Goal: Task Accomplishment & Management: Use online tool/utility

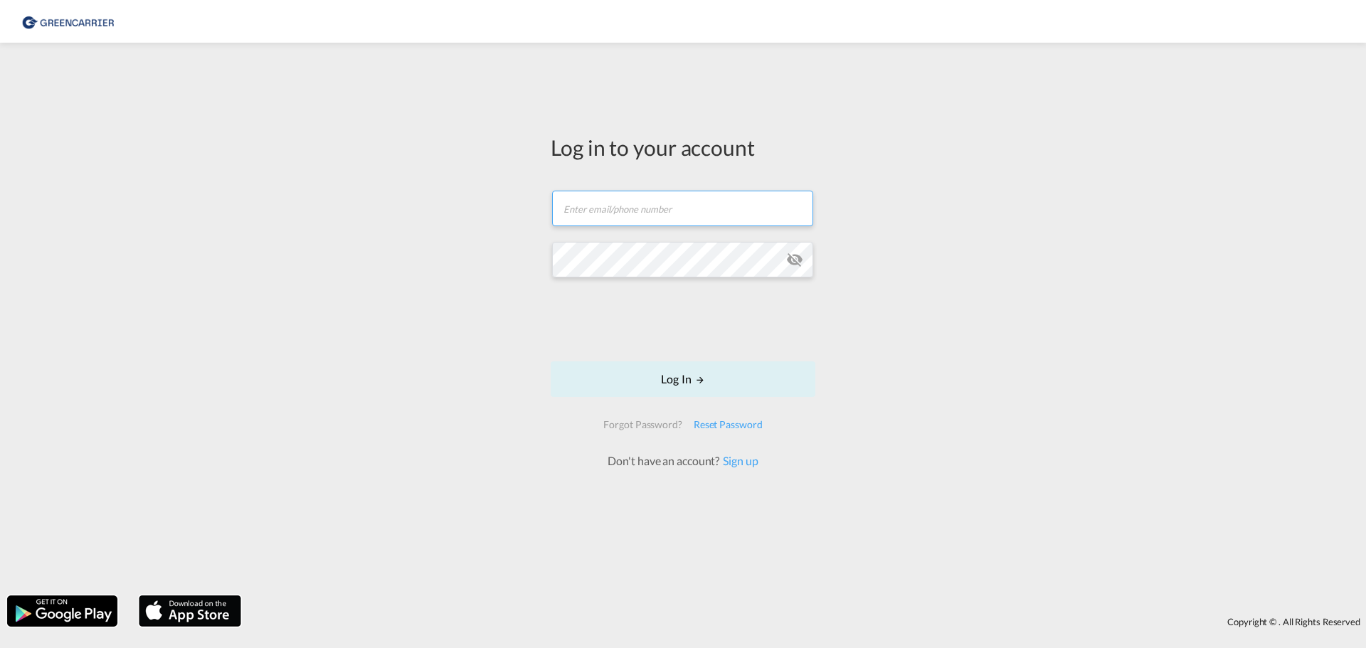
click at [642, 216] on input "text" at bounding box center [682, 209] width 261 height 36
type input "[PERSON_NAME][DOMAIN_NAME][EMAIL_ADDRESS][DOMAIN_NAME]"
click at [442, 270] on div "Log in to your account [DOMAIN_NAME][EMAIL_ADDRESS][DOMAIN_NAME] Log In Forgot …" at bounding box center [683, 319] width 1366 height 538
click at [799, 258] on md-icon "icon-eye-off" at bounding box center [794, 259] width 17 height 17
click at [688, 381] on button "Log In" at bounding box center [683, 379] width 265 height 36
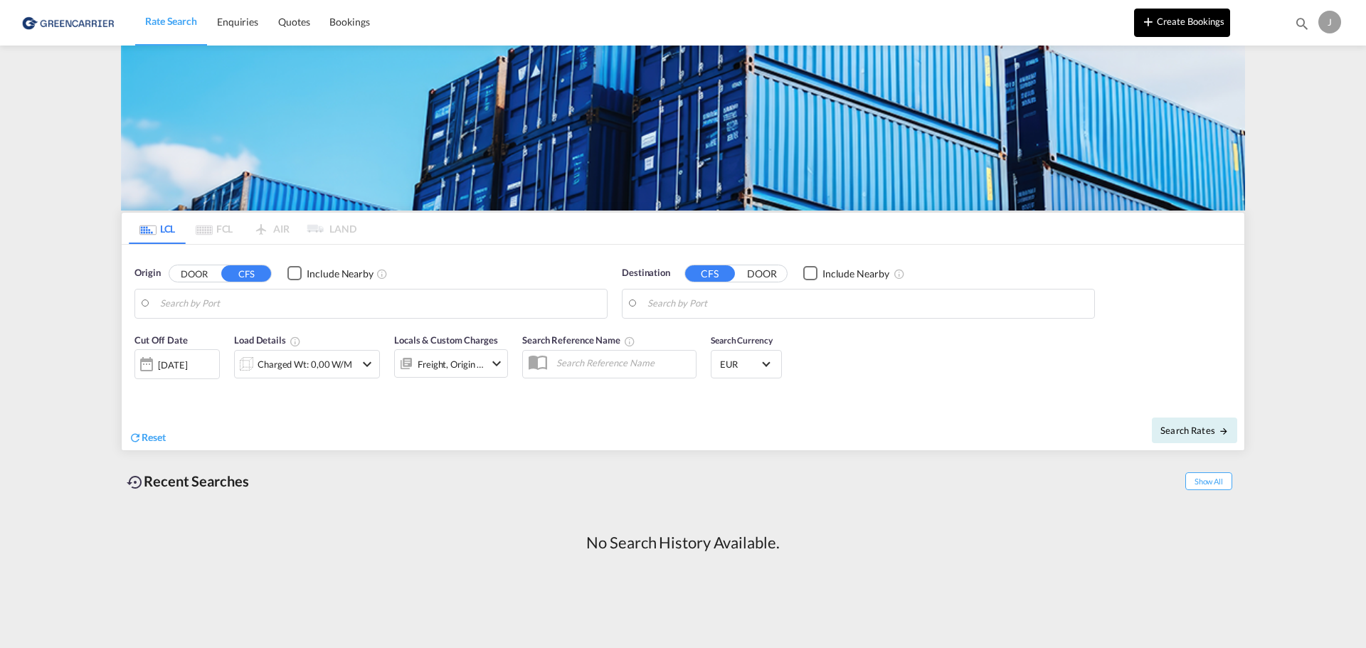
click at [1167, 23] on button "Create Bookings" at bounding box center [1182, 23] width 96 height 28
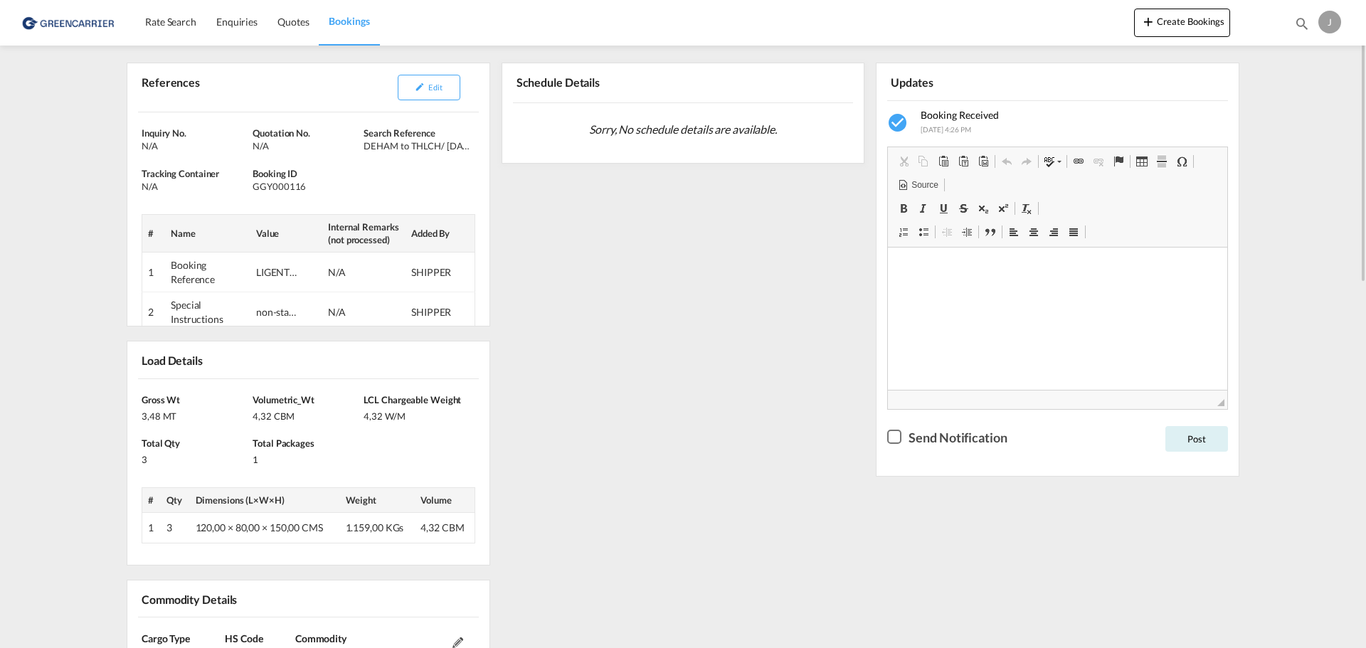
scroll to position [71, 0]
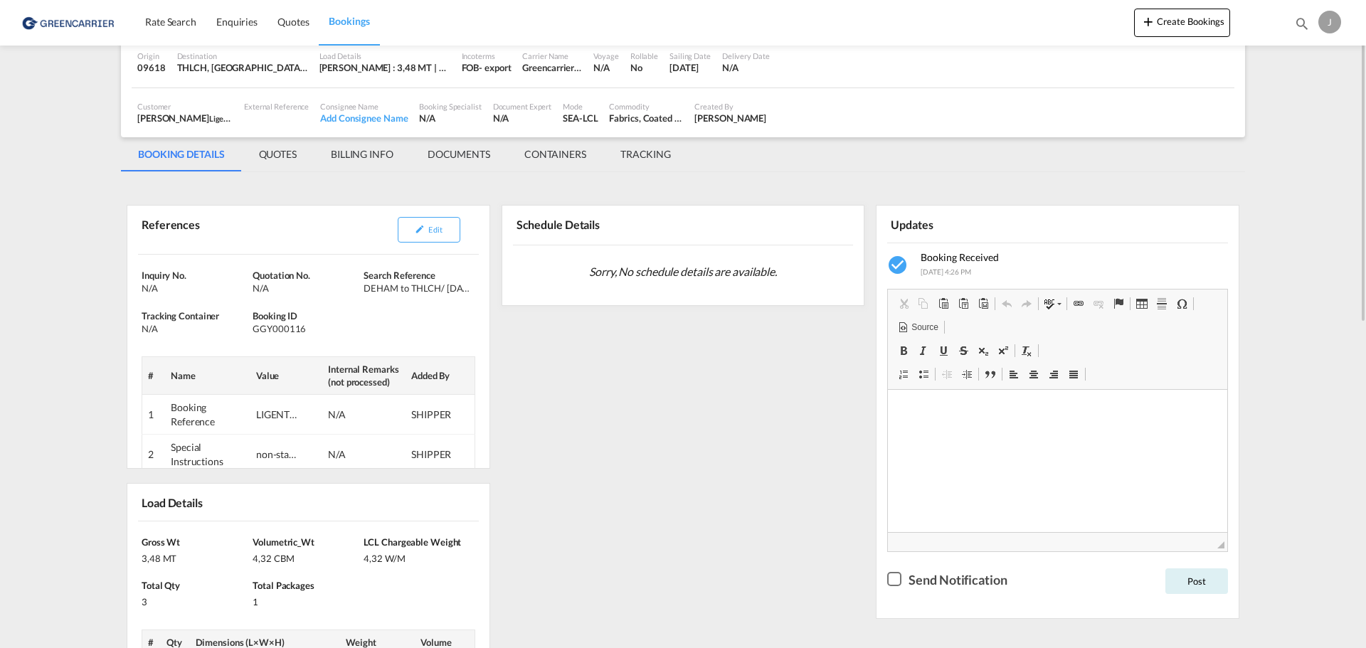
click at [564, 226] on div "Schedule Details" at bounding box center [596, 224] width 167 height 27
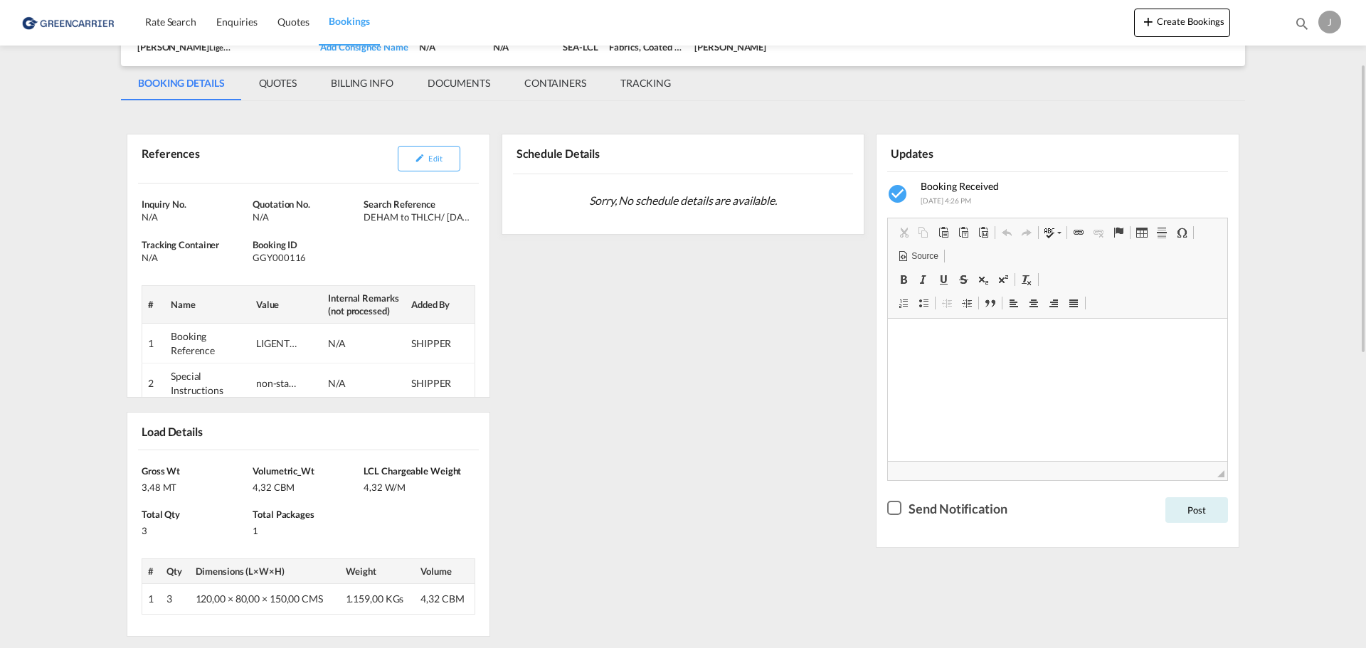
scroll to position [213, 0]
